Goal: Check status: Check status

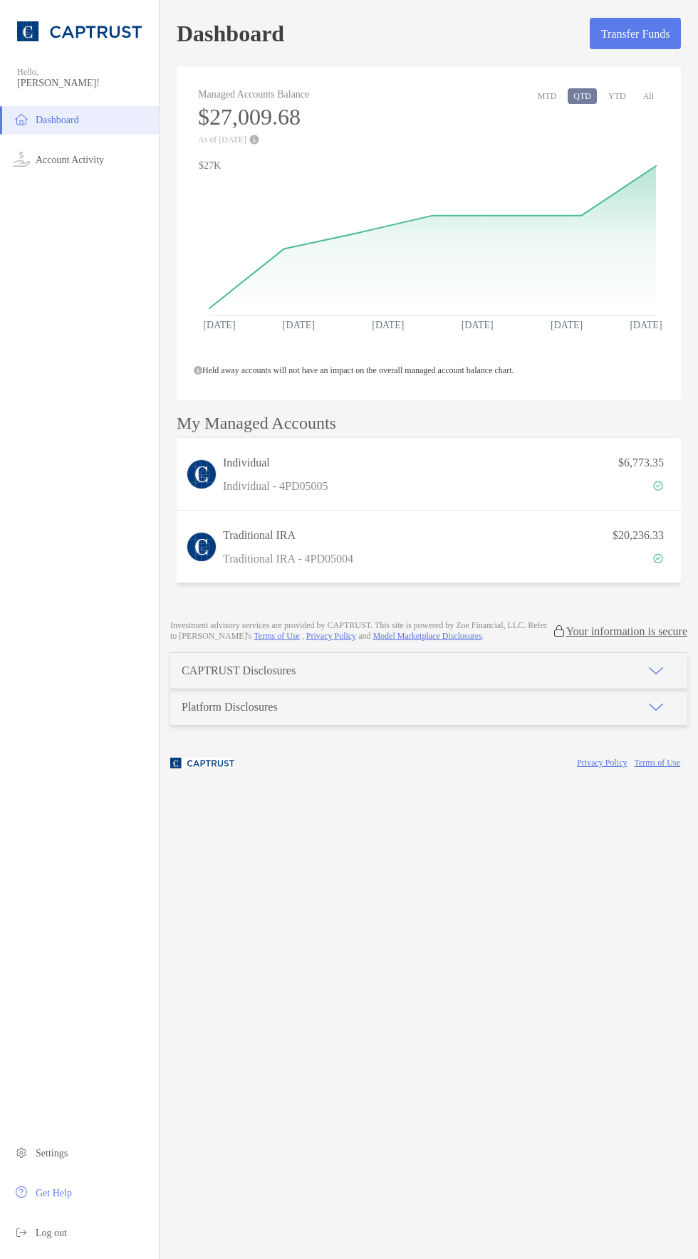
scroll to position [41, 0]
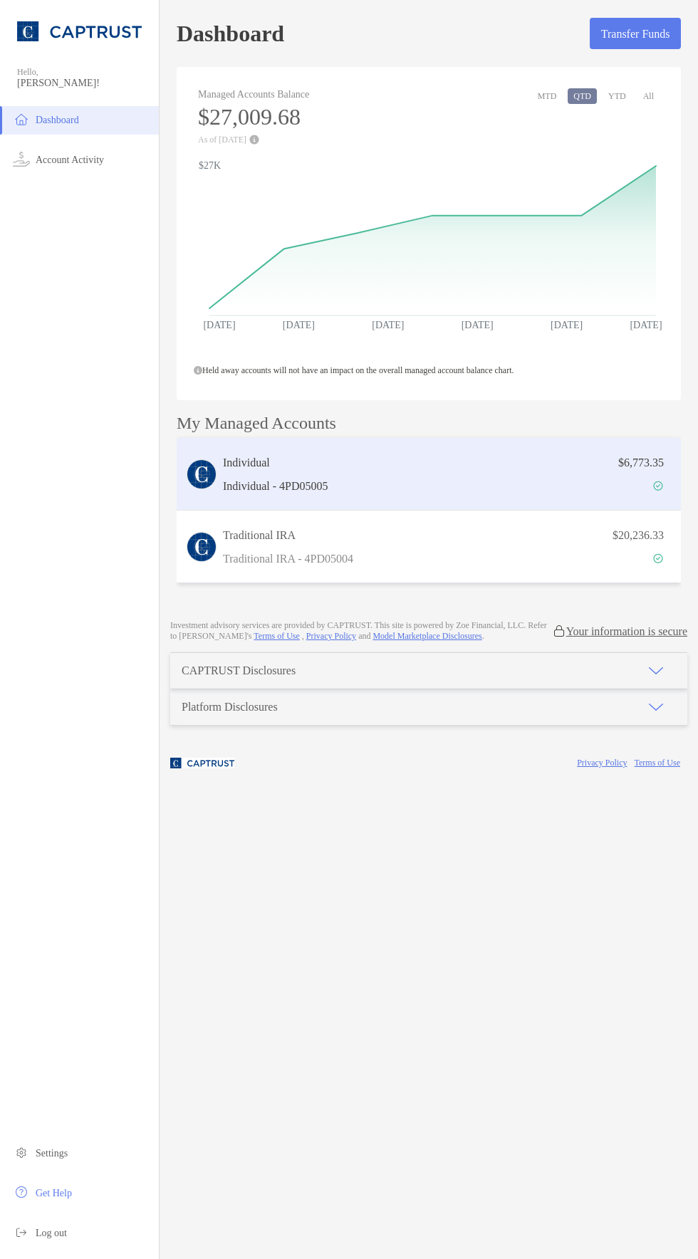
click at [433, 454] on div "$6,773.35" at bounding box center [503, 474] width 338 height 41
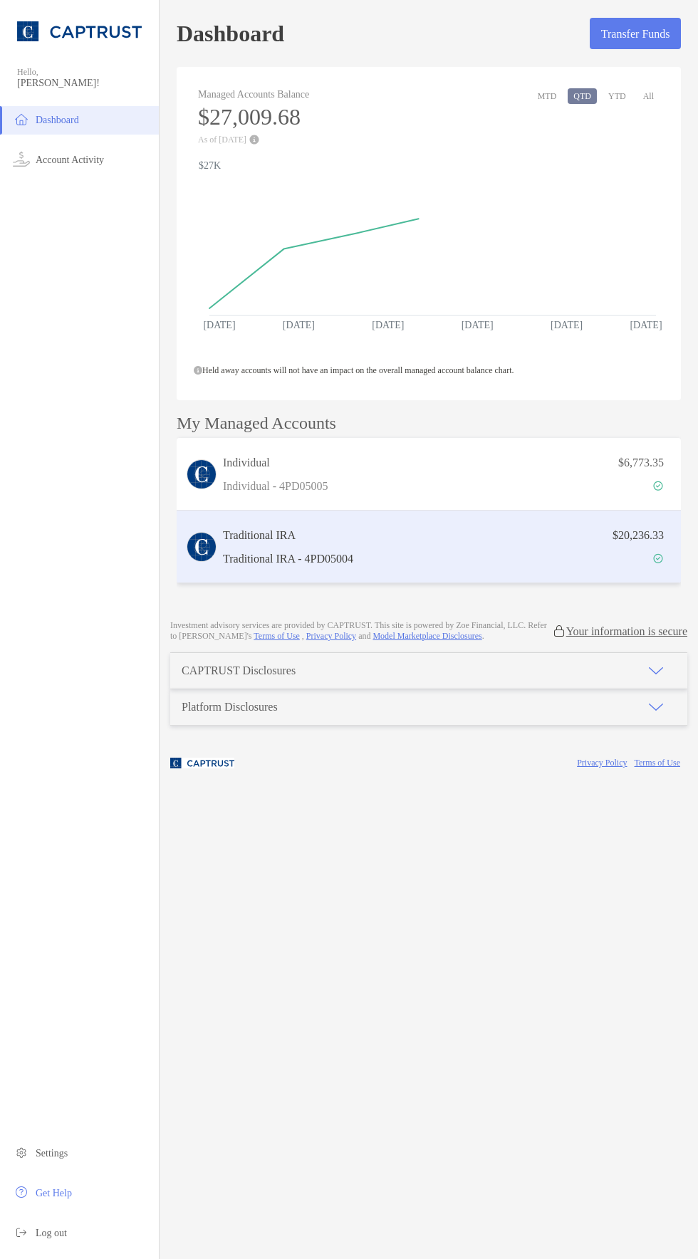
click at [553, 526] on div "$20,236.33" at bounding box center [515, 546] width 313 height 41
